Goal: Register for event/course

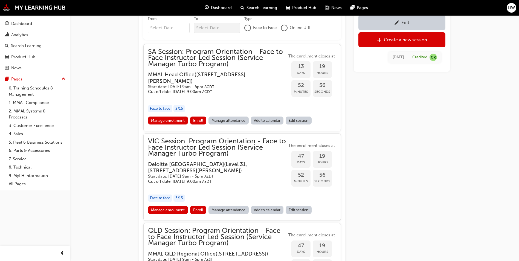
scroll to position [502, 0]
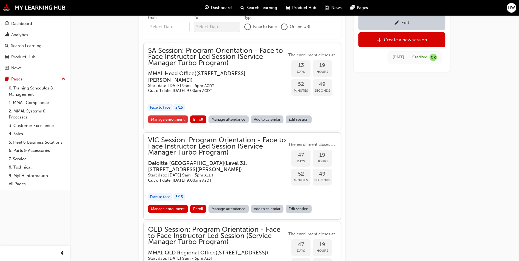
click at [172, 123] on link "Manage enrollment" at bounding box center [168, 119] width 40 height 8
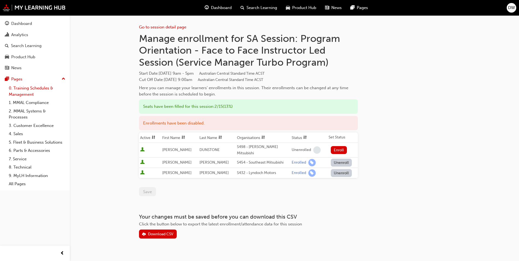
click at [46, 90] on link "0. Training Schedules & Management" at bounding box center [37, 91] width 61 height 15
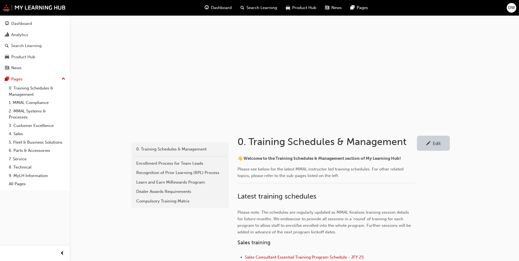
scroll to position [109, 0]
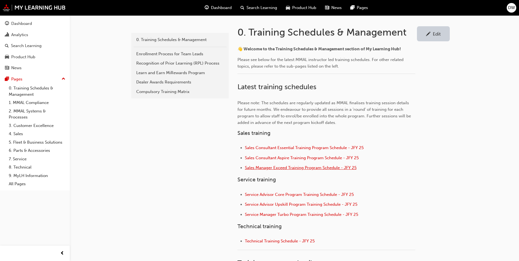
click at [286, 167] on span "Sales Manager Exceed Training Program Schedule - JFY 25" at bounding box center [301, 167] width 112 height 5
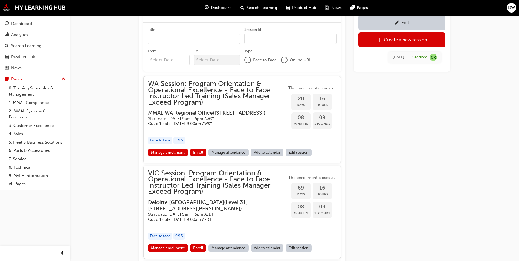
scroll to position [445, 0]
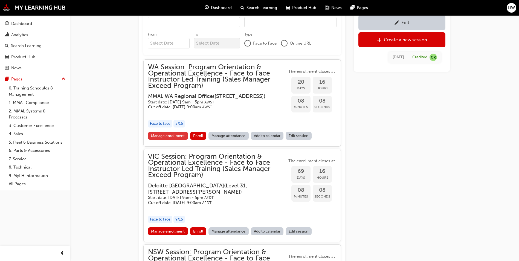
click at [176, 138] on link "Manage enrollment" at bounding box center [168, 136] width 40 height 8
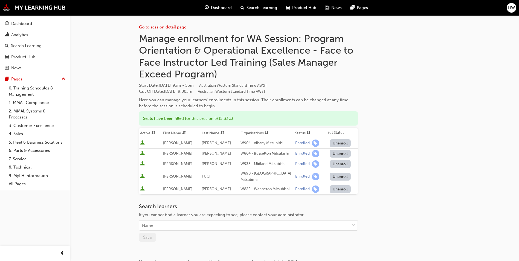
click at [506, 59] on div "Go to session detail page Manage enrollment for WA Session: Program Orientation…" at bounding box center [259, 158] width 519 height 316
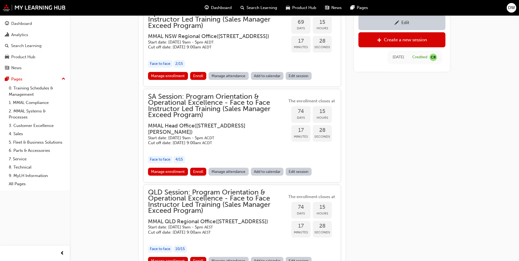
scroll to position [692, 0]
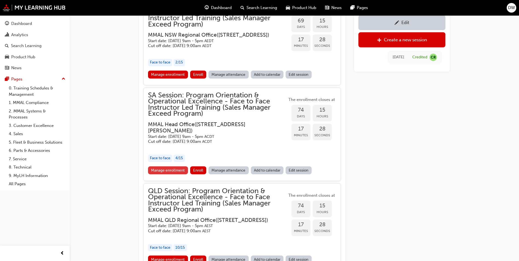
click at [169, 174] on link "Manage enrollment" at bounding box center [168, 170] width 40 height 8
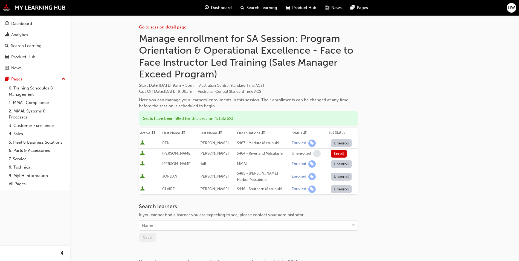
scroll to position [692, 0]
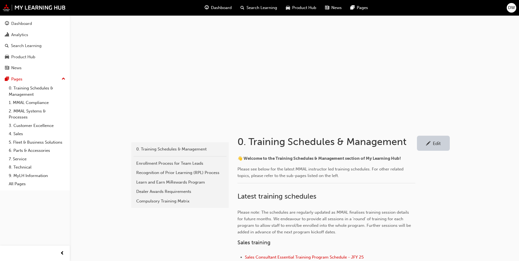
scroll to position [109, 0]
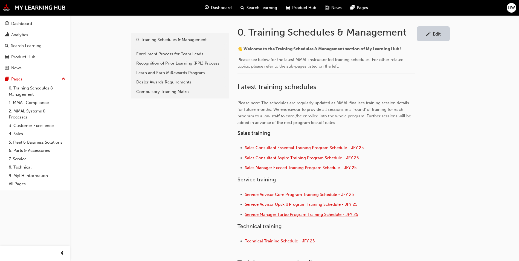
click at [310, 215] on span "Service Manager Turbo Program Training Schedule - JFY 25" at bounding box center [301, 214] width 113 height 5
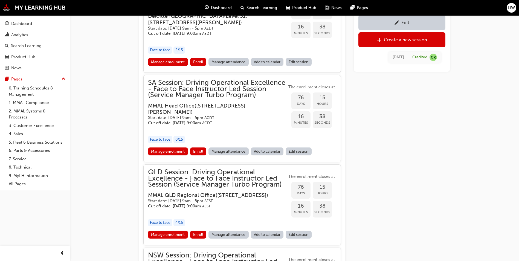
scroll to position [588, 0]
